Goal: Information Seeking & Learning: Learn about a topic

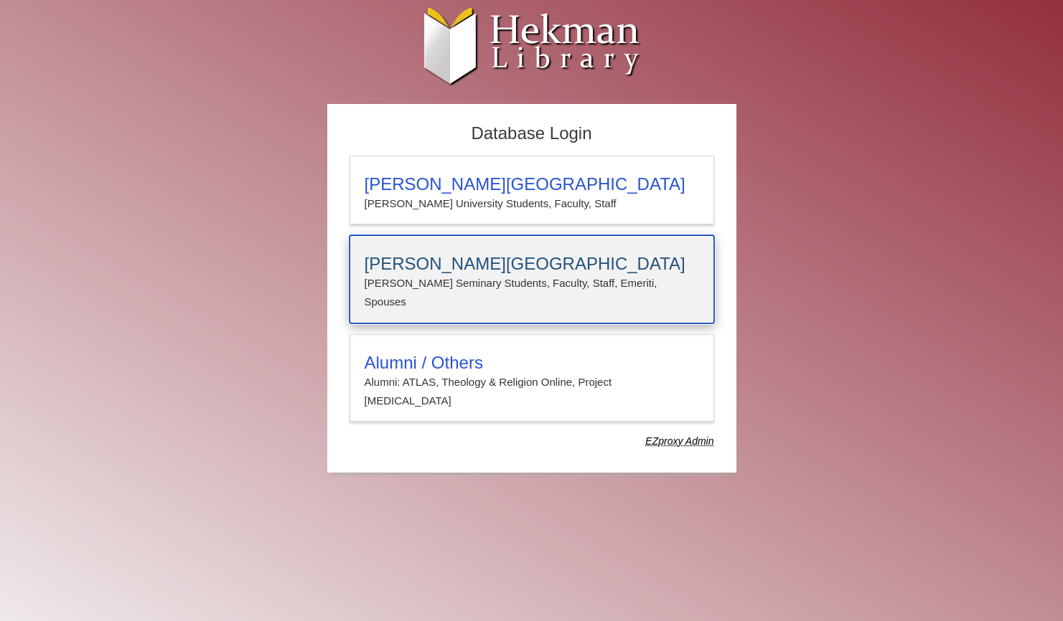
click at [533, 271] on h3 "Calvin Theological Seminary" at bounding box center [532, 264] width 334 height 20
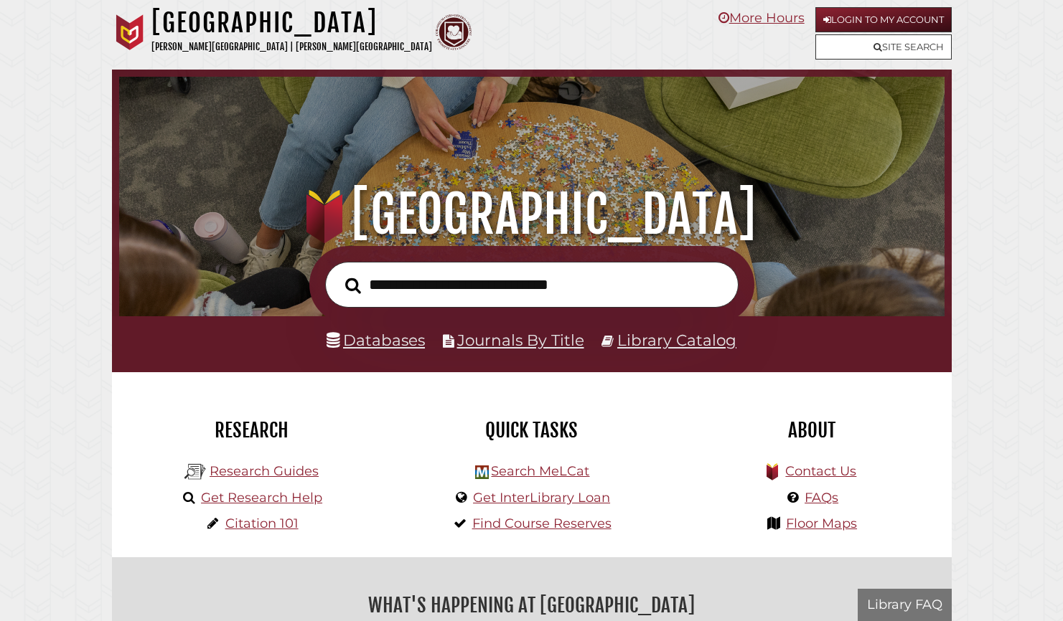
scroll to position [273, 818]
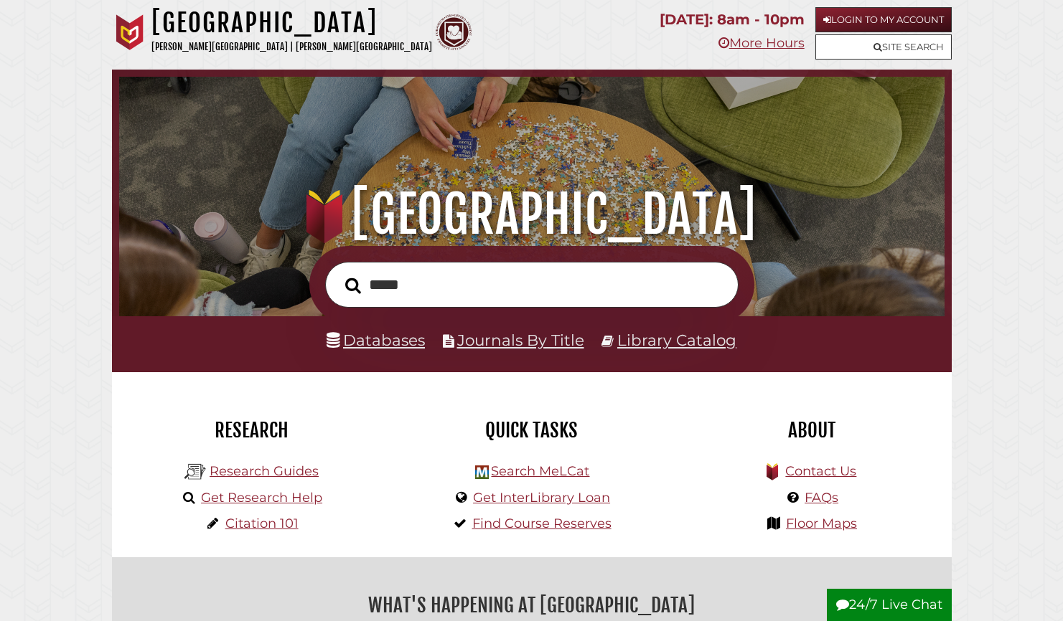
type input "**********"
click at [338, 273] on button "Search" at bounding box center [353, 285] width 30 height 24
